Goal: Navigation & Orientation: Find specific page/section

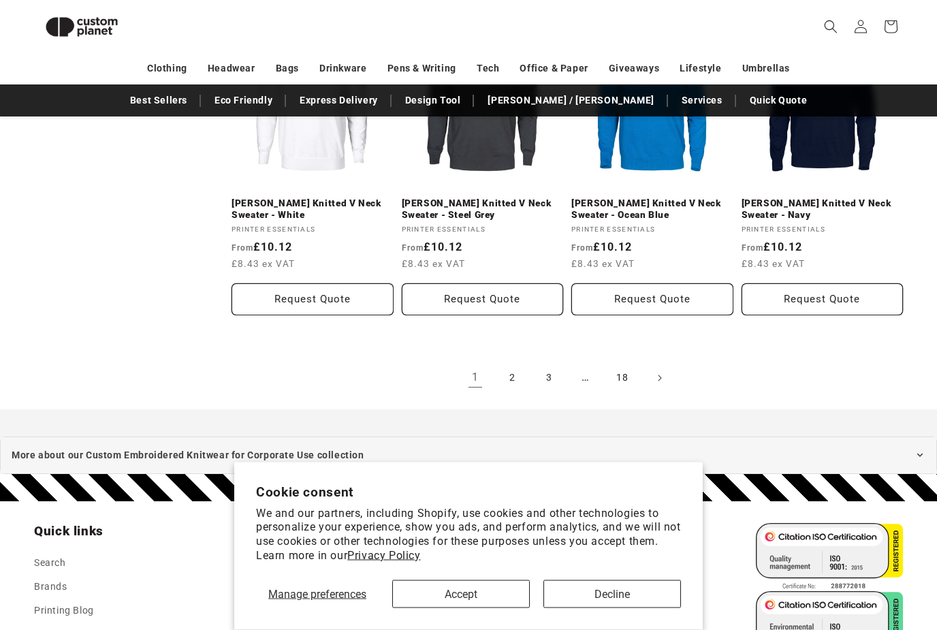
scroll to position [1528, 0]
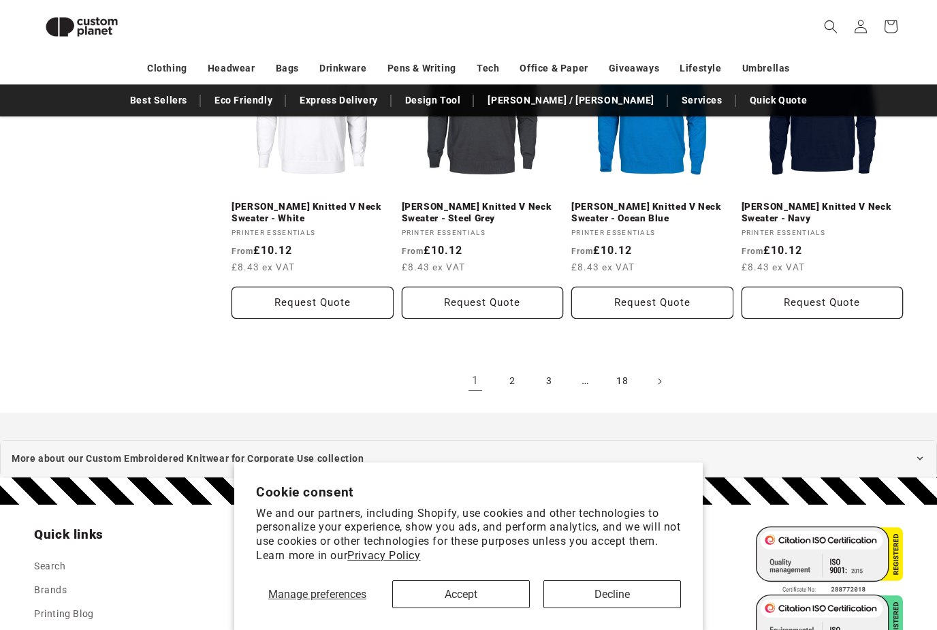
click at [507, 366] on link "2" at bounding box center [512, 381] width 30 height 30
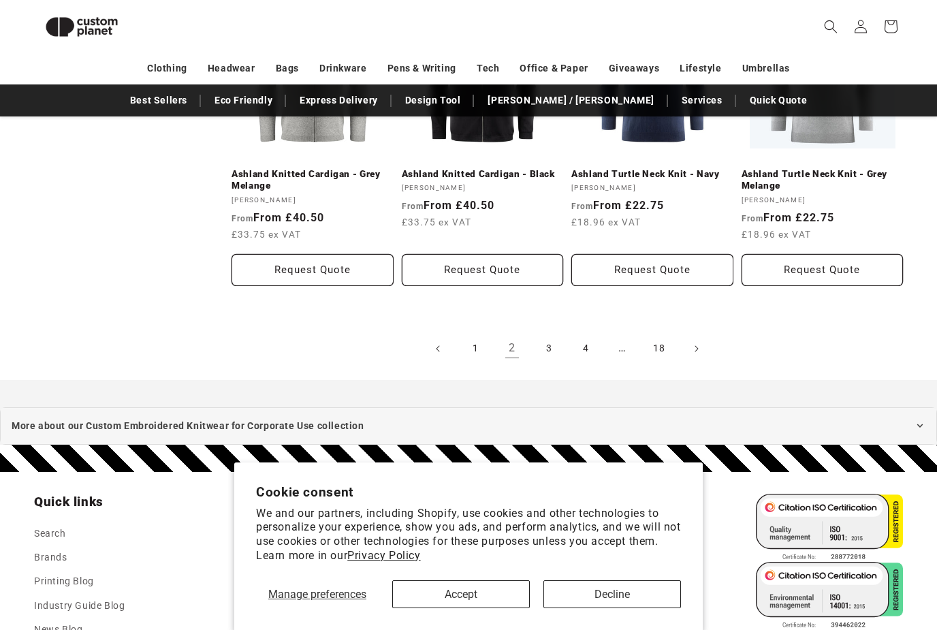
scroll to position [1573, 0]
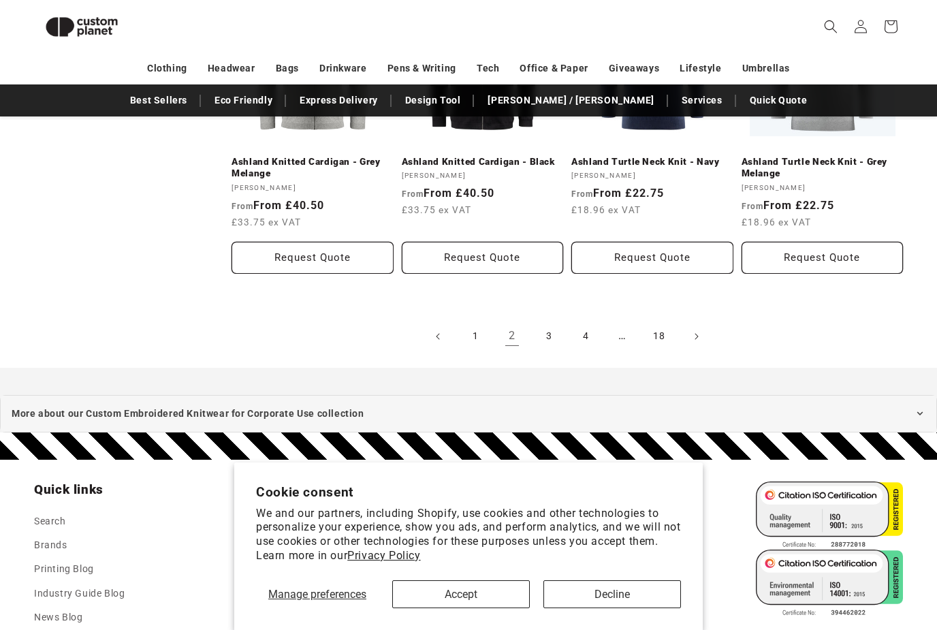
click at [552, 321] on link "3" at bounding box center [549, 336] width 30 height 30
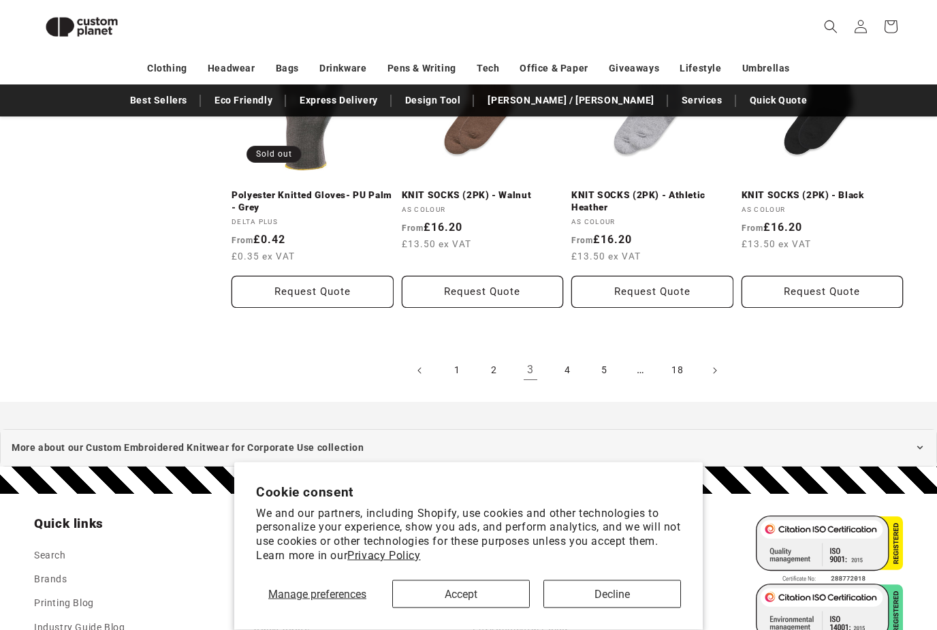
scroll to position [1484, 0]
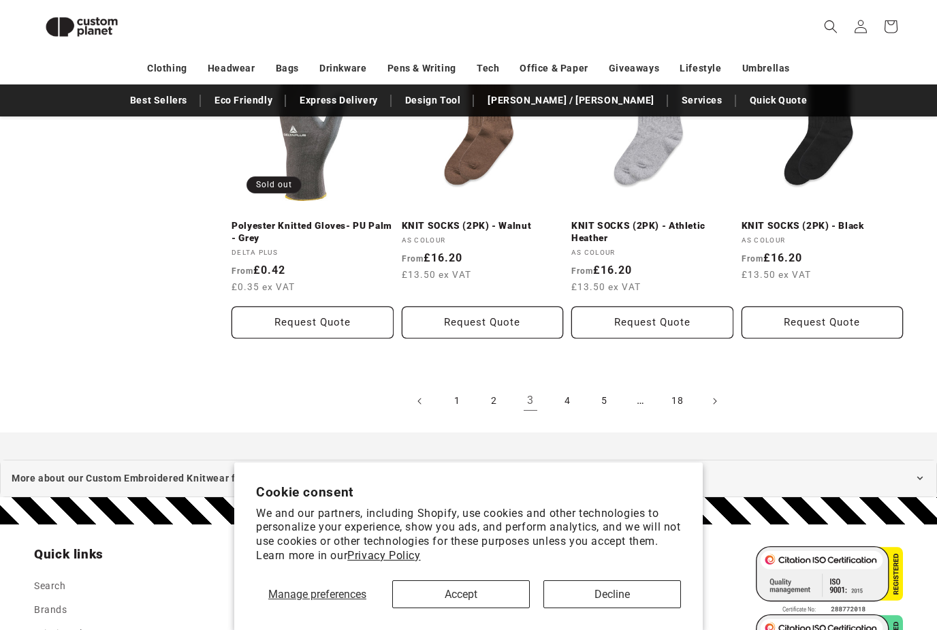
click at [567, 394] on link "4" at bounding box center [567, 401] width 30 height 30
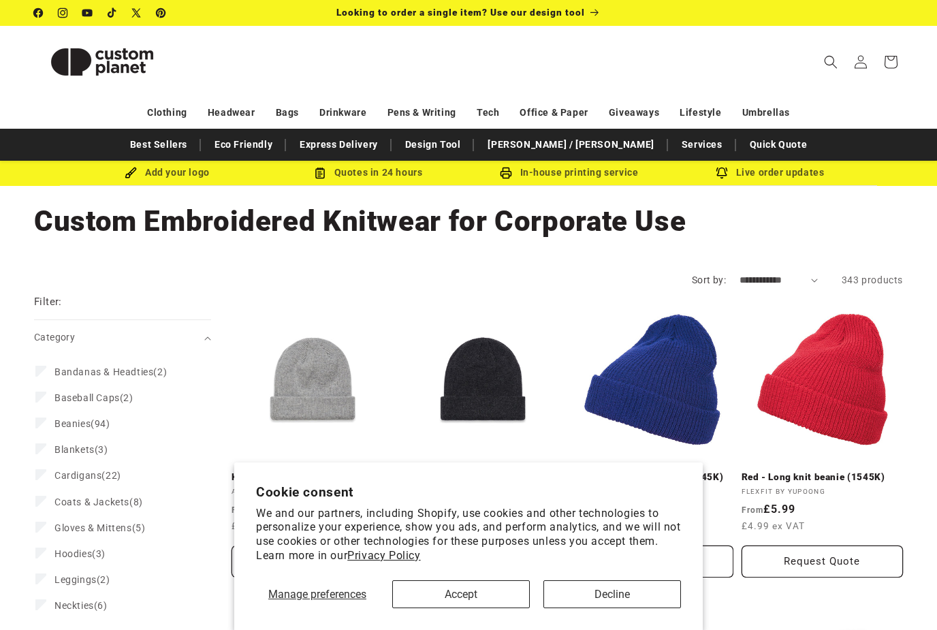
click at [498, 605] on button "Accept" at bounding box center [461, 594] width 138 height 28
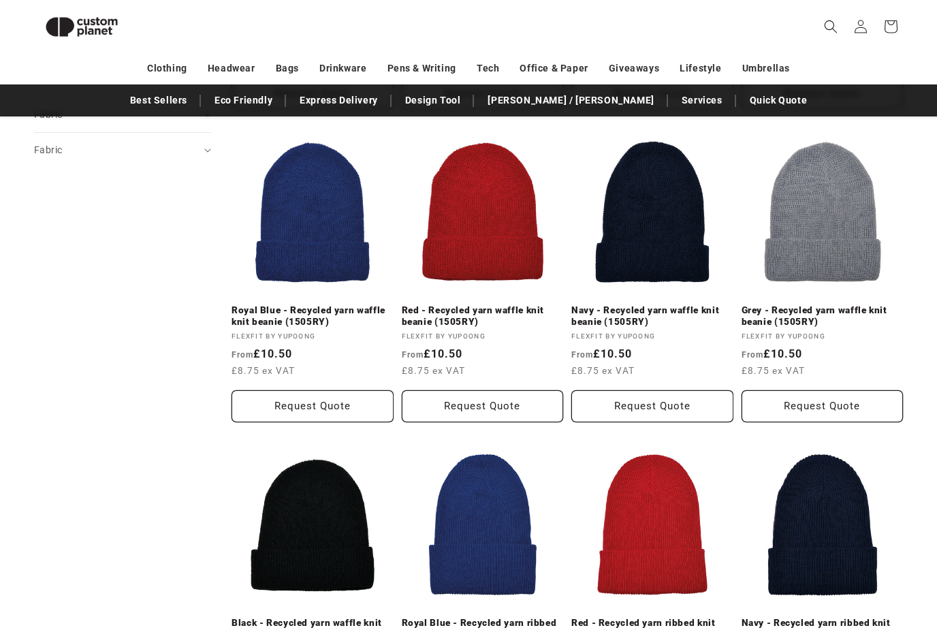
scroll to position [761, 0]
